Goal: Information Seeking & Learning: Learn about a topic

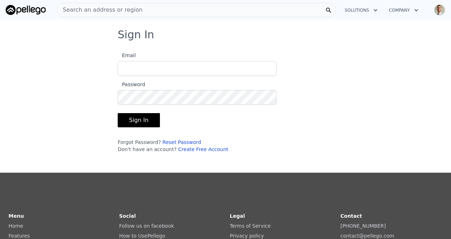
type input "[EMAIL_ADDRESS][DOMAIN_NAME]"
click at [131, 120] on button "Sign In" at bounding box center [139, 120] width 42 height 14
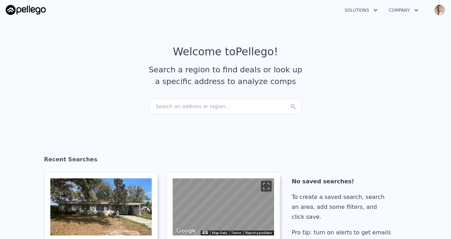
click at [223, 106] on div "Search an address or region..." at bounding box center [226, 107] width 152 height 16
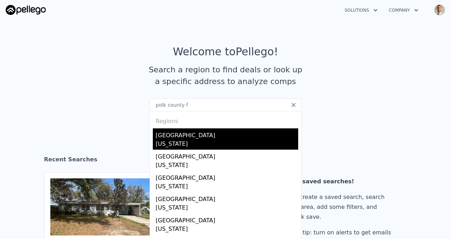
type input "polk county f"
click at [182, 134] on div "Polk County" at bounding box center [227, 133] width 143 height 11
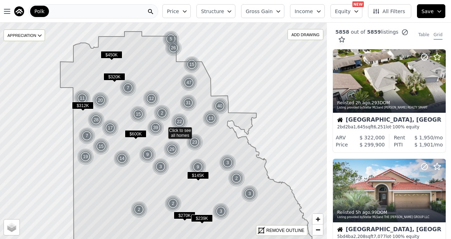
click at [235, 15] on button "Structure" at bounding box center [215, 11] width 39 height 14
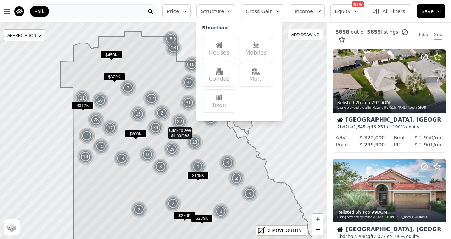
click at [223, 48] on img at bounding box center [219, 44] width 7 height 7
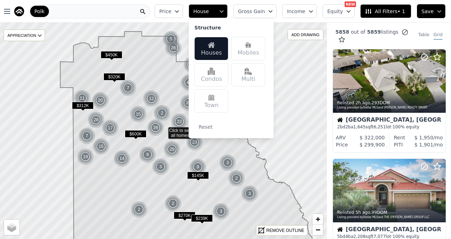
click at [183, 12] on button "Price" at bounding box center [169, 11] width 28 height 14
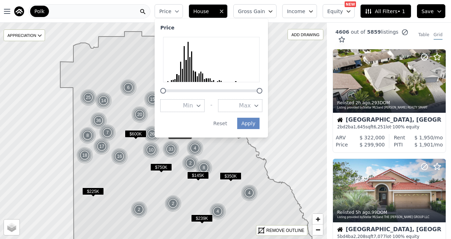
click at [252, 105] on button "Max" at bounding box center [240, 105] width 44 height 13
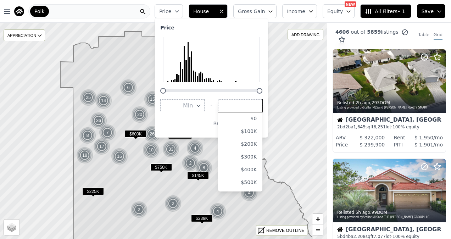
click at [251, 105] on input "number" at bounding box center [240, 105] width 44 height 13
type input "180000"
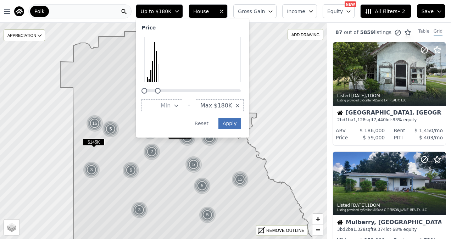
click at [241, 125] on button "Apply" at bounding box center [229, 123] width 23 height 11
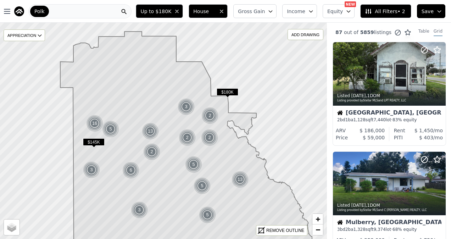
click at [305, 13] on span "Income" at bounding box center [296, 11] width 18 height 7
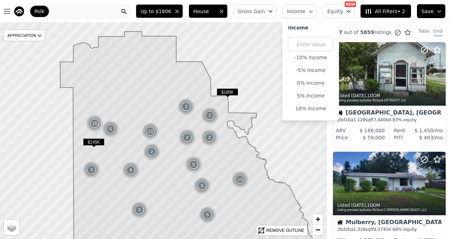
click at [347, 12] on button "Equity" at bounding box center [339, 11] width 32 height 14
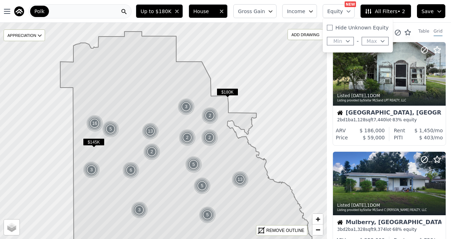
click at [258, 8] on button "Gross Gain" at bounding box center [254, 11] width 43 height 14
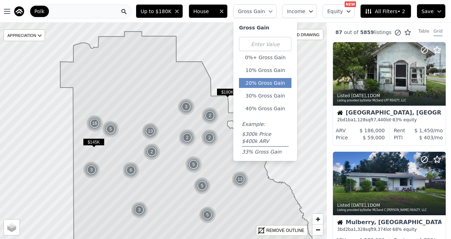
click at [274, 87] on button "20% Gross Gain" at bounding box center [265, 83] width 52 height 10
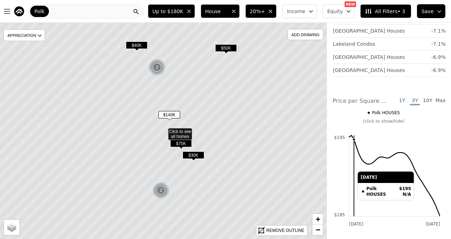
scroll to position [1371, 0]
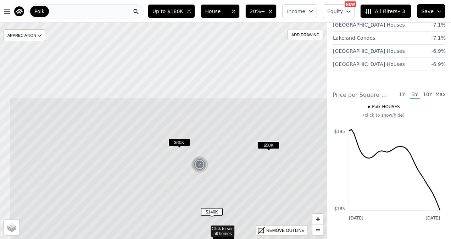
drag, startPoint x: 204, startPoint y: 88, endPoint x: 243, endPoint y: 174, distance: 94.3
click at [243, 176] on icon at bounding box center [206, 228] width 394 height 261
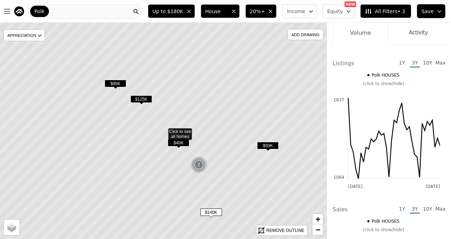
scroll to position [1152, 0]
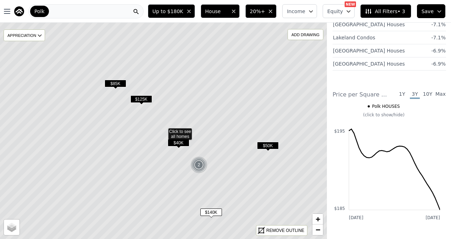
click at [139, 101] on span "$125K" at bounding box center [141, 98] width 22 height 7
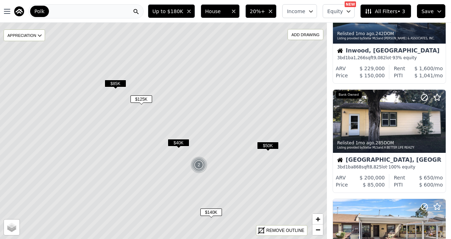
scroll to position [64, 0]
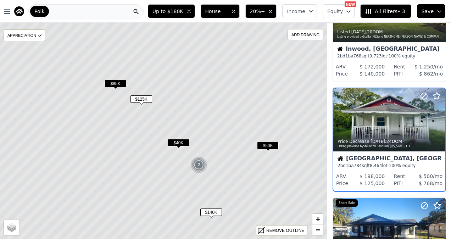
click at [121, 80] on span "$85K" at bounding box center [116, 83] width 22 height 7
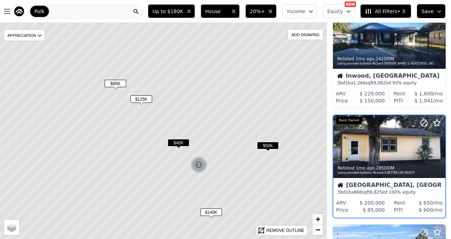
scroll to position [283, 0]
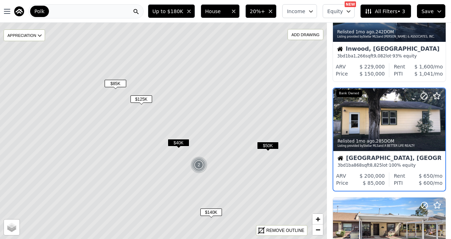
click at [177, 144] on span "$40K" at bounding box center [179, 142] width 22 height 7
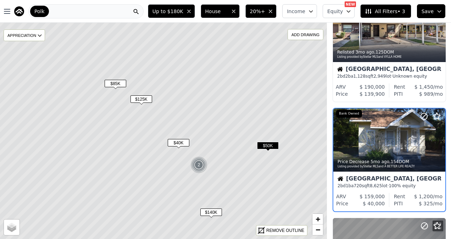
scroll to position [501, 0]
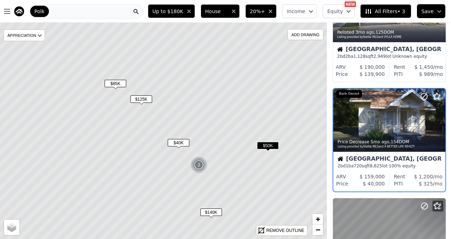
click at [195, 167] on img at bounding box center [198, 164] width 17 height 17
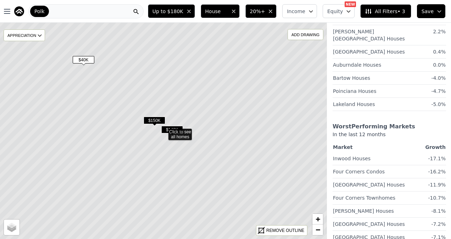
scroll to position [173, 0]
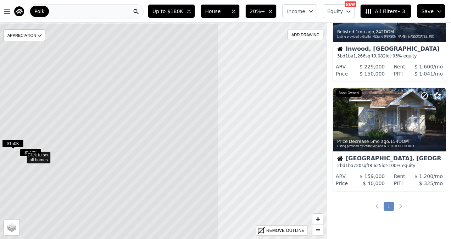
drag, startPoint x: 232, startPoint y: 127, endPoint x: 98, endPoint y: 149, distance: 136.5
click at [98, 149] on icon at bounding box center [22, 153] width 394 height 261
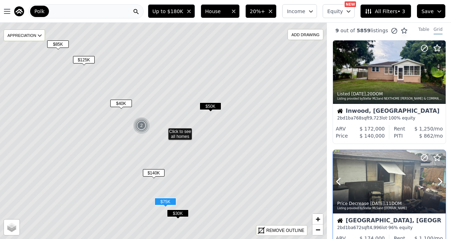
scroll to position [0, 0]
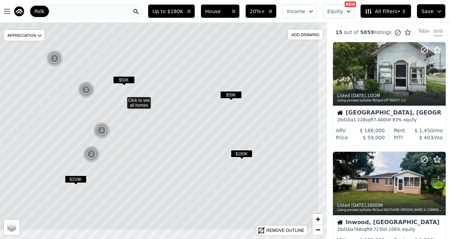
drag, startPoint x: 267, startPoint y: 130, endPoint x: 200, endPoint y: 91, distance: 76.9
click at [220, 91] on div "$59K" at bounding box center [231, 96] width 22 height 10
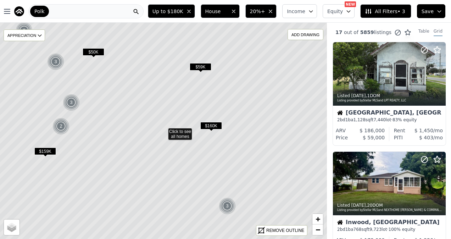
click at [213, 128] on span "$160K" at bounding box center [211, 125] width 22 height 7
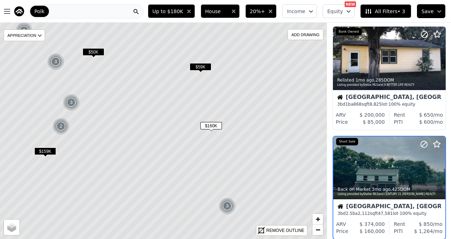
scroll to position [1158, 0]
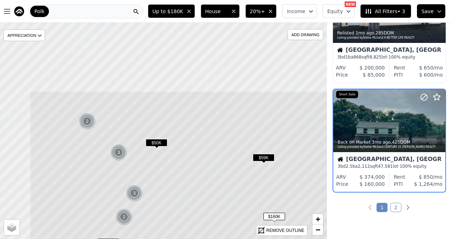
drag, startPoint x: 83, startPoint y: 99, endPoint x: 147, endPoint y: 187, distance: 108.7
click at [147, 186] on icon at bounding box center [227, 221] width 394 height 261
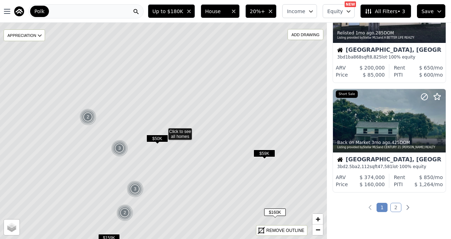
scroll to position [830, 0]
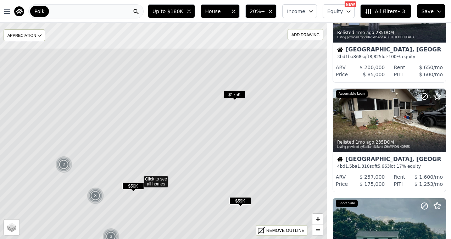
drag, startPoint x: 226, startPoint y: 74, endPoint x: 212, endPoint y: 102, distance: 31.2
click at [199, 119] on icon at bounding box center [140, 178] width 394 height 261
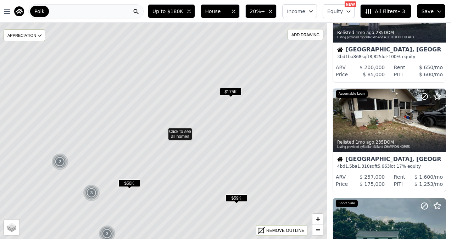
click at [225, 88] on span "$175K" at bounding box center [231, 91] width 22 height 7
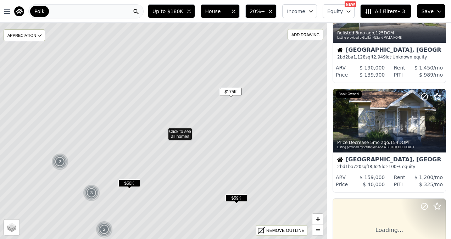
scroll to position [611, 0]
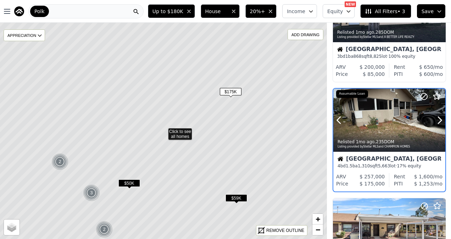
click at [394, 140] on div "Relisted 1mo ago , 235 DOM" at bounding box center [390, 142] width 104 height 6
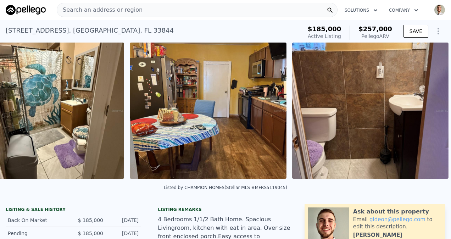
scroll to position [0, 1501]
